Goal: Transaction & Acquisition: Purchase product/service

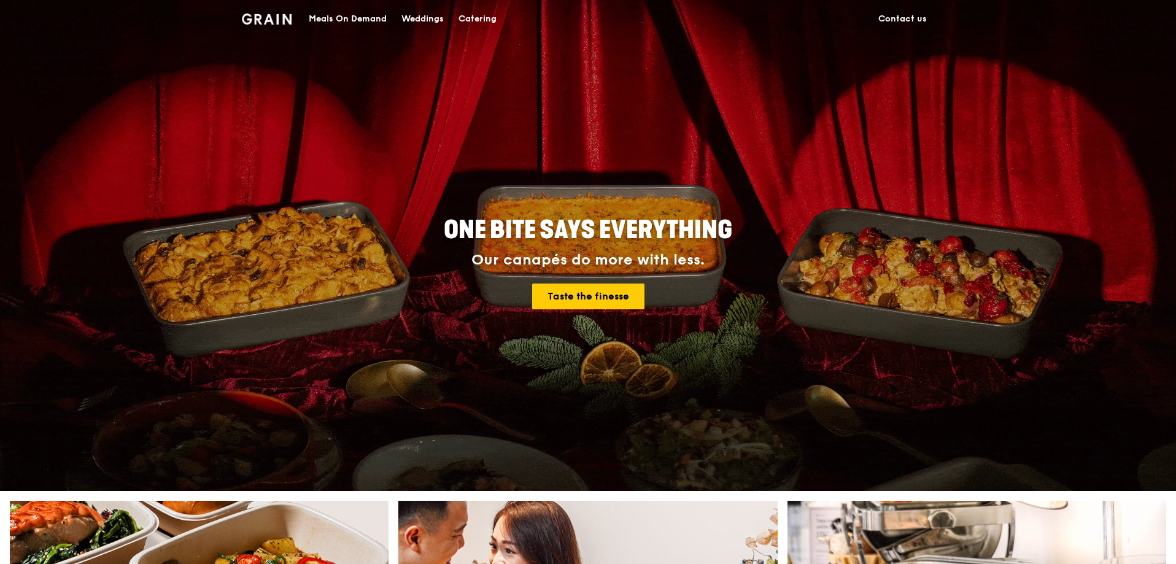
click at [367, 17] on div "Meals On Demand" at bounding box center [348, 19] width 78 height 37
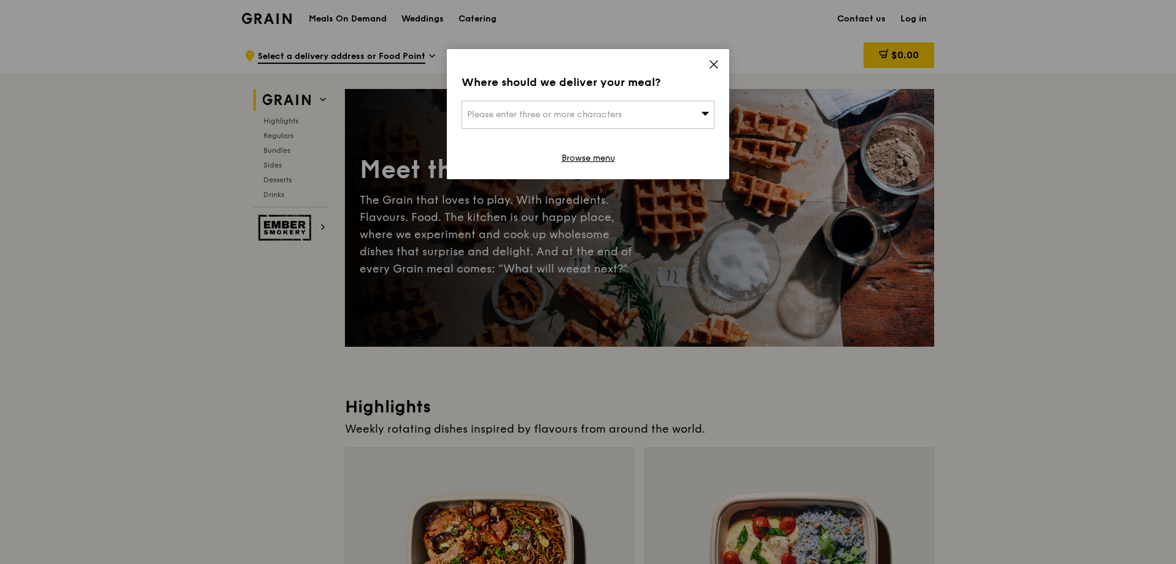
click at [696, 115] on div "Please enter three or more characters" at bounding box center [588, 115] width 253 height 28
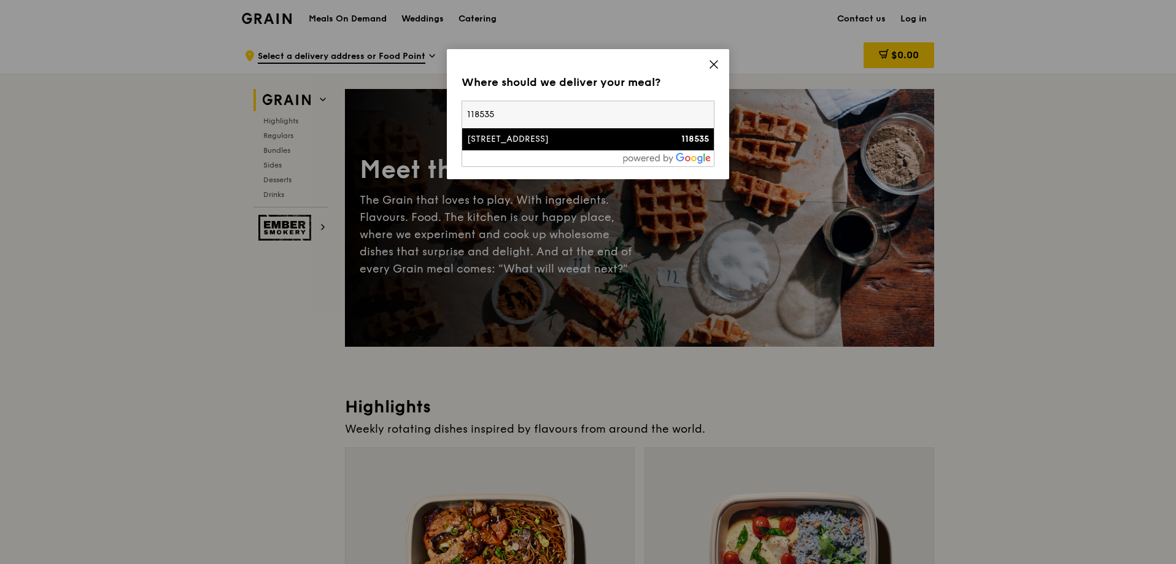
type input "118535"
click at [523, 142] on div "[STREET_ADDRESS]" at bounding box center [558, 139] width 182 height 12
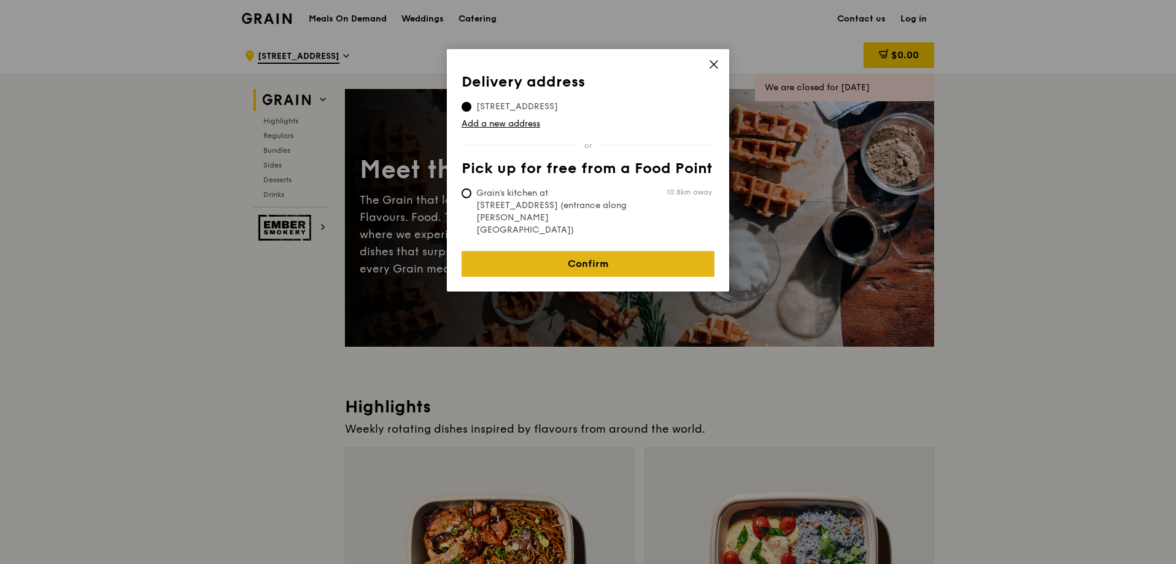
click at [638, 251] on link "Confirm" at bounding box center [588, 264] width 253 height 26
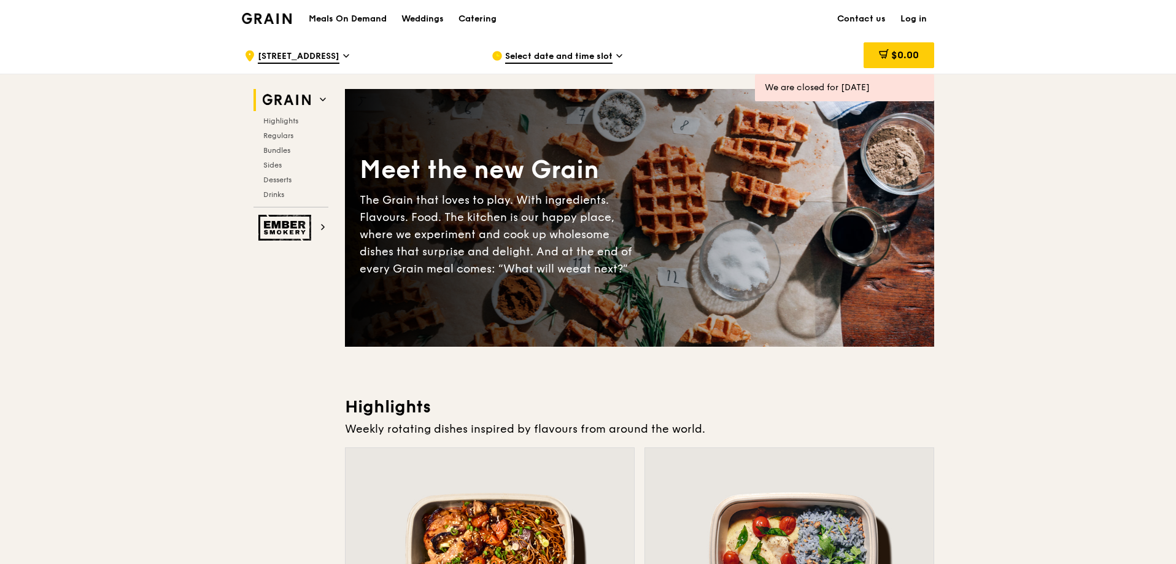
click at [577, 56] on span "Select date and time slot" at bounding box center [558, 57] width 107 height 14
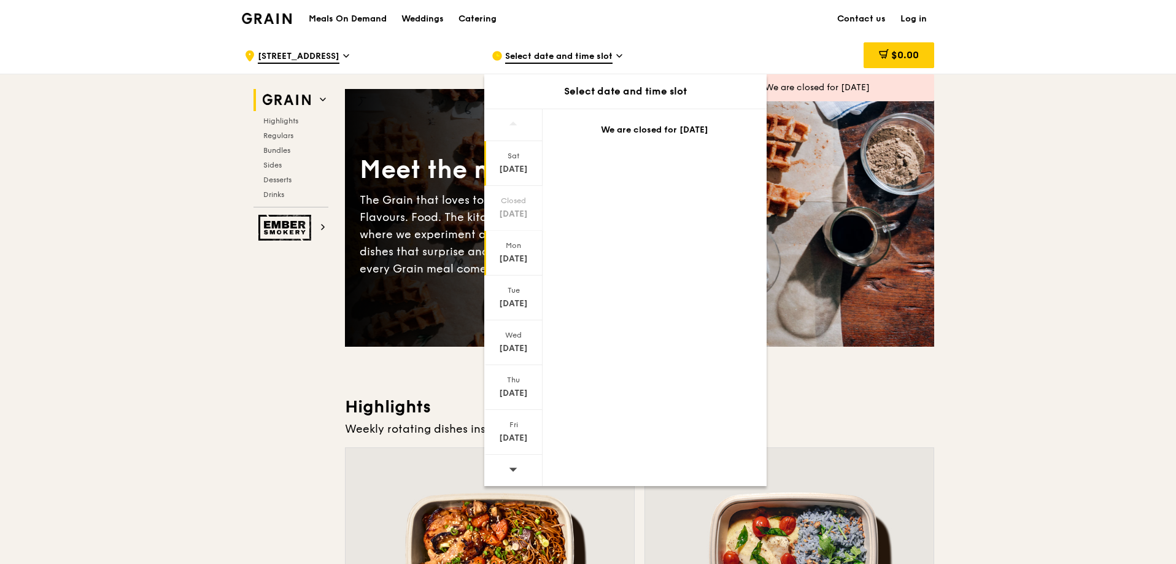
click at [504, 258] on div "[DATE]" at bounding box center [513, 259] width 55 height 12
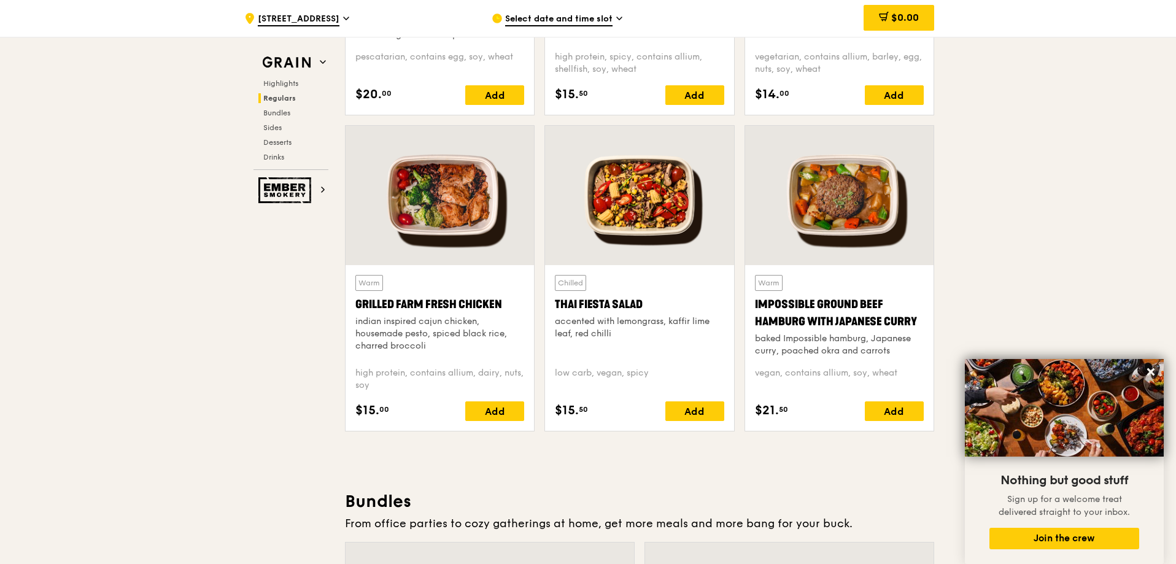
scroll to position [1289, 0]
